Goal: Task Accomplishment & Management: Manage account settings

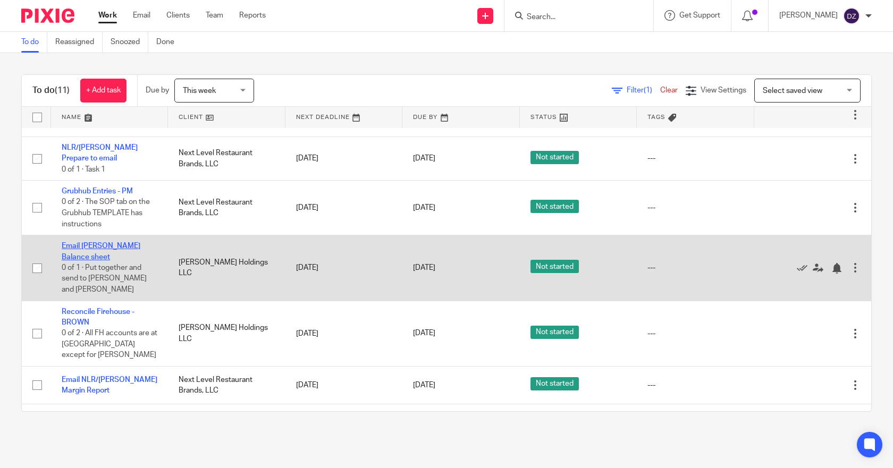
scroll to position [53, 0]
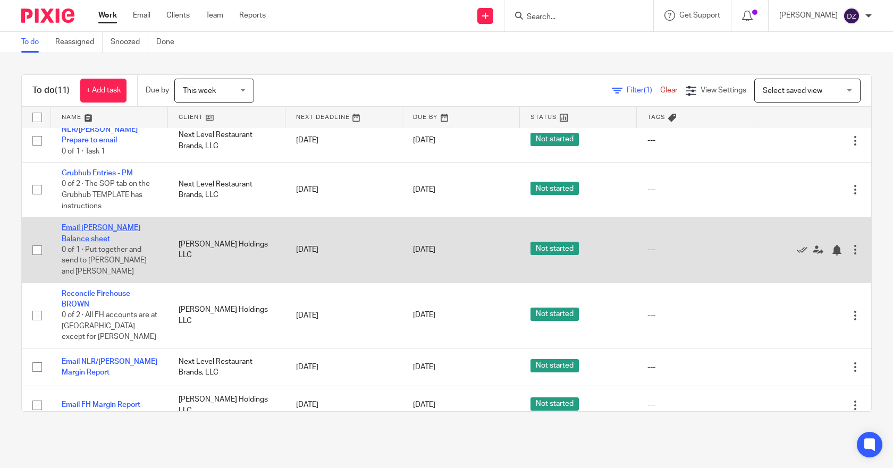
click at [107, 226] on link "Email FH Cash Balance sheet" at bounding box center [101, 233] width 79 height 18
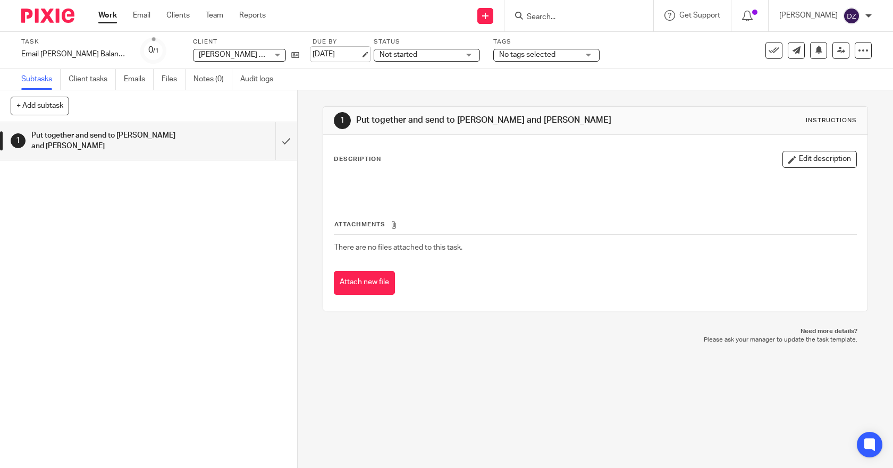
click at [335, 52] on link "[DATE]" at bounding box center [337, 54] width 48 height 11
click at [111, 15] on link "Work" at bounding box center [107, 15] width 19 height 11
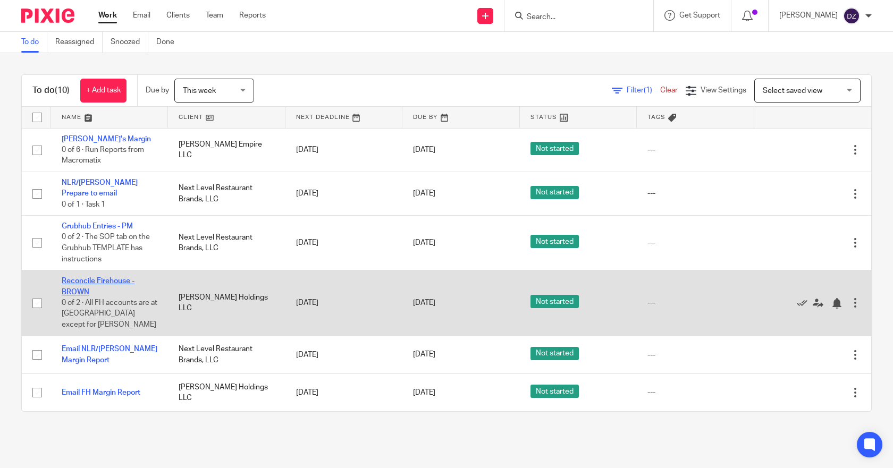
click at [111, 280] on link "Reconcile Firehouse - BROWN" at bounding box center [98, 286] width 73 height 18
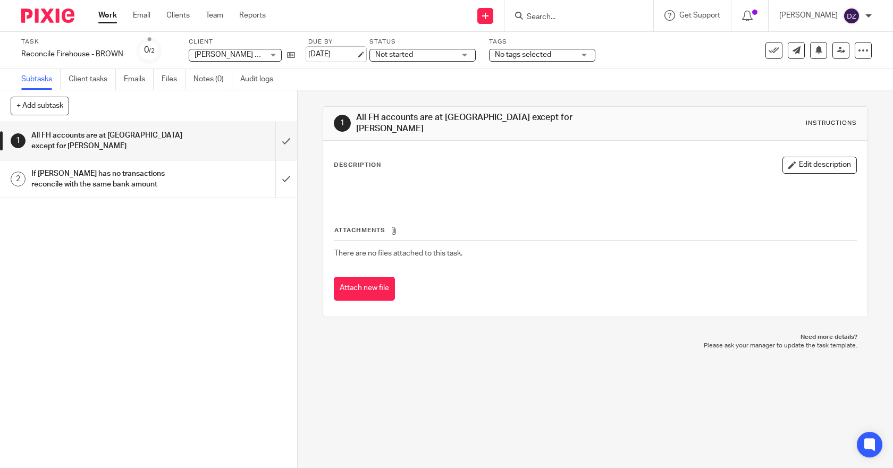
click at [350, 55] on link "[DATE]" at bounding box center [332, 54] width 48 height 11
click at [106, 16] on link "Work" at bounding box center [107, 15] width 19 height 11
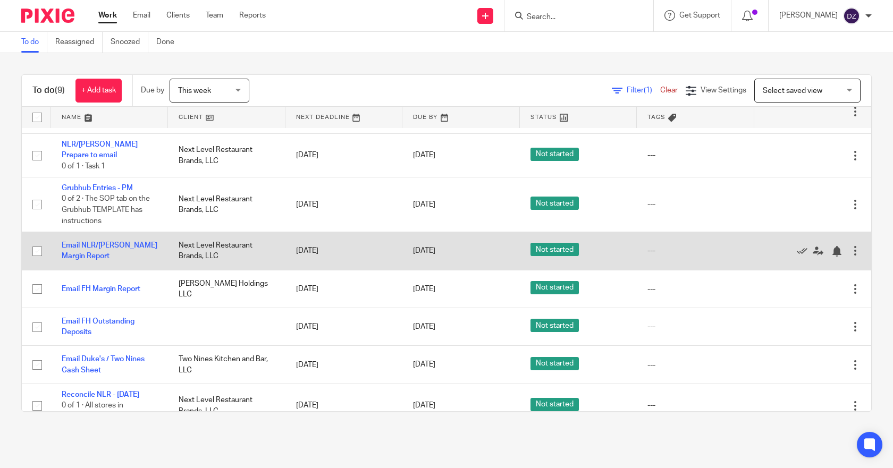
scroll to position [92, 0]
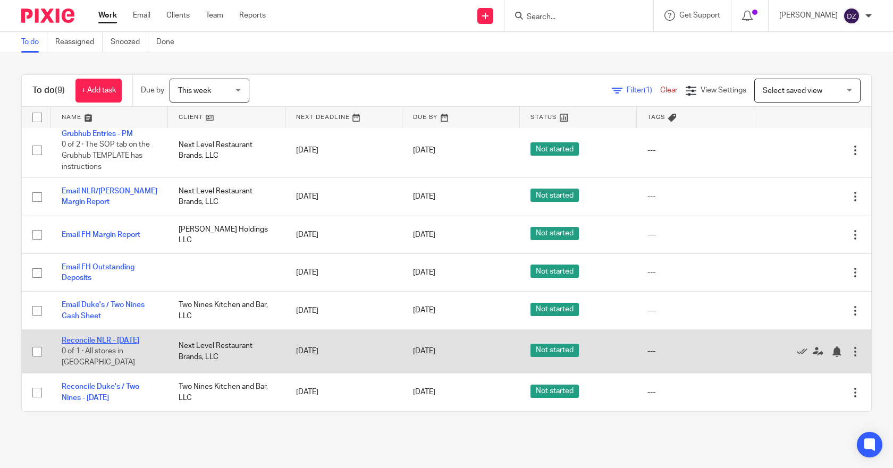
click at [129, 339] on link "Reconcile NLR - [DATE]" at bounding box center [101, 340] width 78 height 7
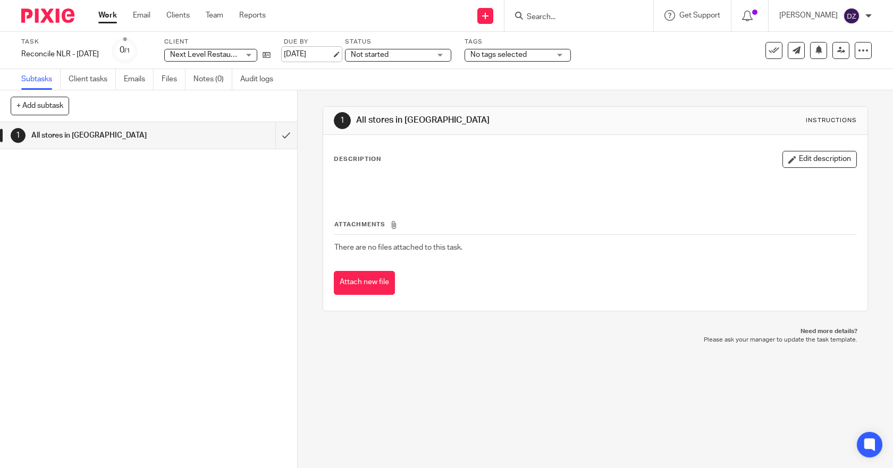
click at [321, 56] on link "[DATE]" at bounding box center [308, 54] width 48 height 11
click at [110, 14] on link "Work" at bounding box center [107, 15] width 19 height 11
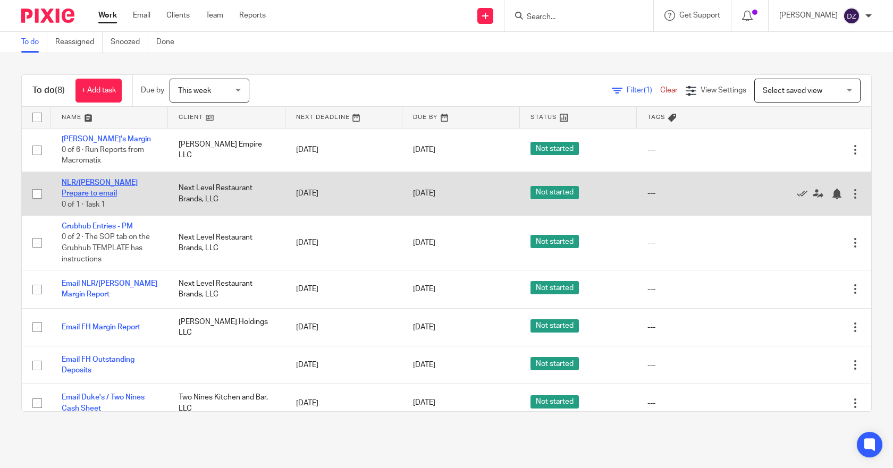
click at [113, 180] on link "NLR/Powell Margins Prepare to email" at bounding box center [100, 188] width 76 height 18
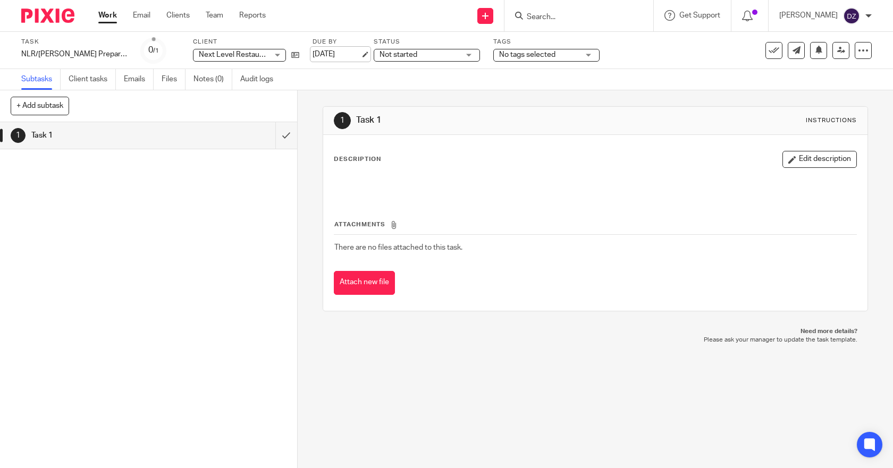
click at [346, 49] on link "Sep 25, 2025" at bounding box center [337, 54] width 48 height 11
click at [104, 19] on link "Work" at bounding box center [107, 15] width 19 height 11
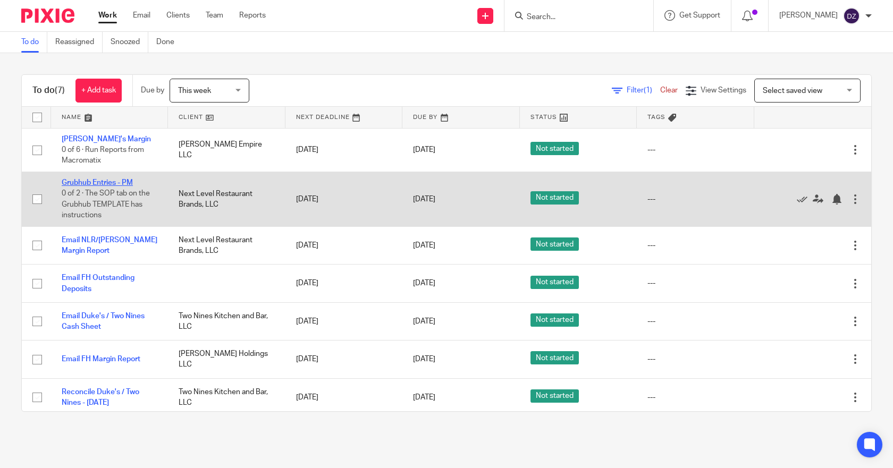
click at [104, 182] on link "Grubhub Entries - PM" at bounding box center [97, 182] width 71 height 7
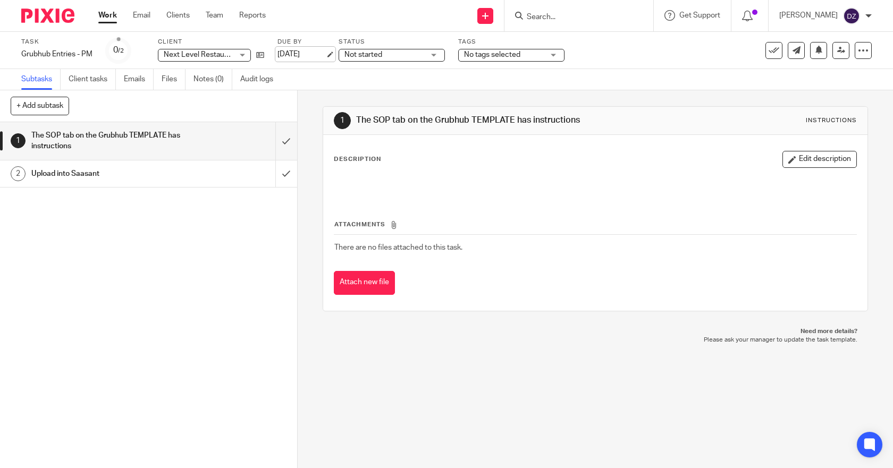
click at [313, 50] on link "[DATE]" at bounding box center [301, 54] width 48 height 11
click at [108, 16] on link "Work" at bounding box center [107, 15] width 19 height 11
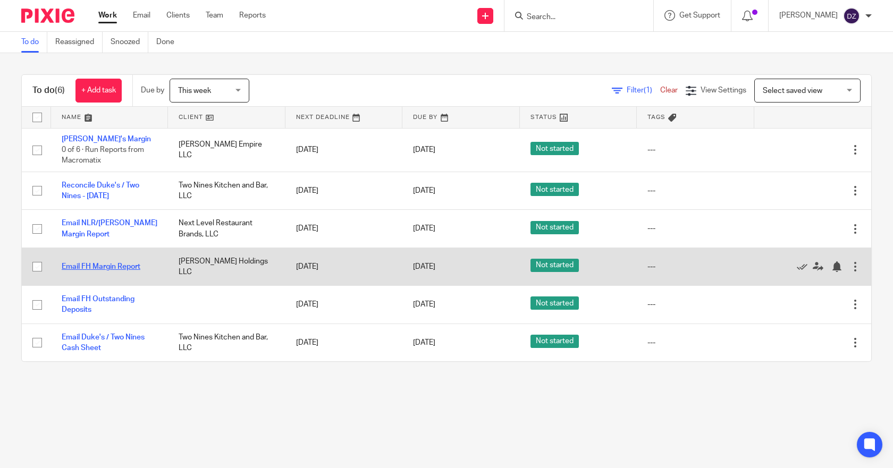
click at [102, 266] on link "Email FH Margin Report" at bounding box center [101, 266] width 79 height 7
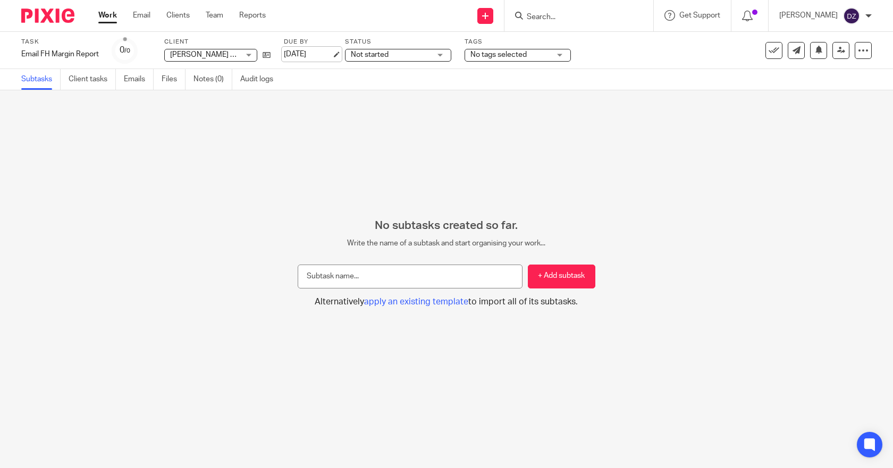
click at [314, 53] on link "[DATE]" at bounding box center [308, 54] width 48 height 11
click at [107, 15] on link "Work" at bounding box center [107, 15] width 19 height 11
